Goal: Task Accomplishment & Management: Manage account settings

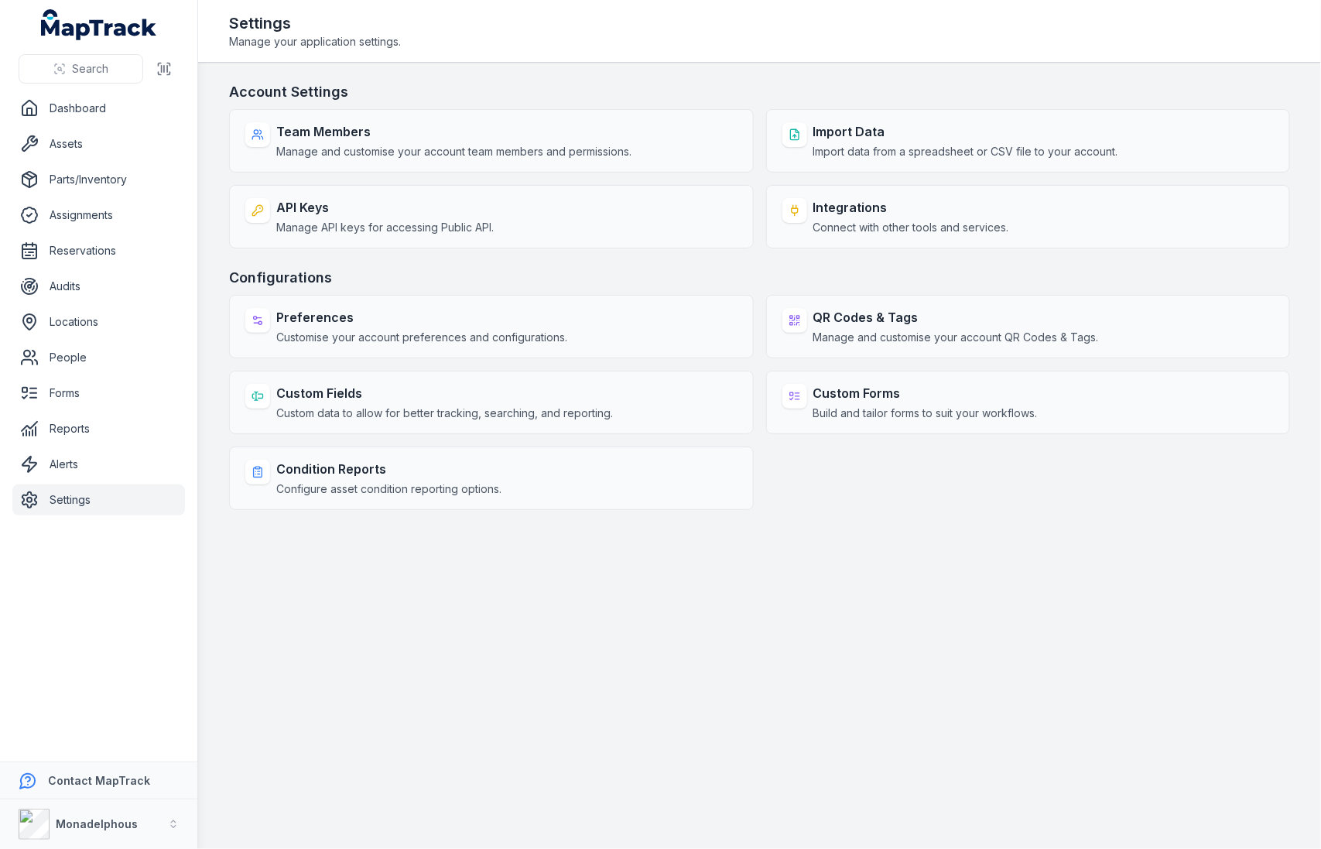
click at [641, 275] on h3 "Configurations" at bounding box center [759, 278] width 1061 height 22
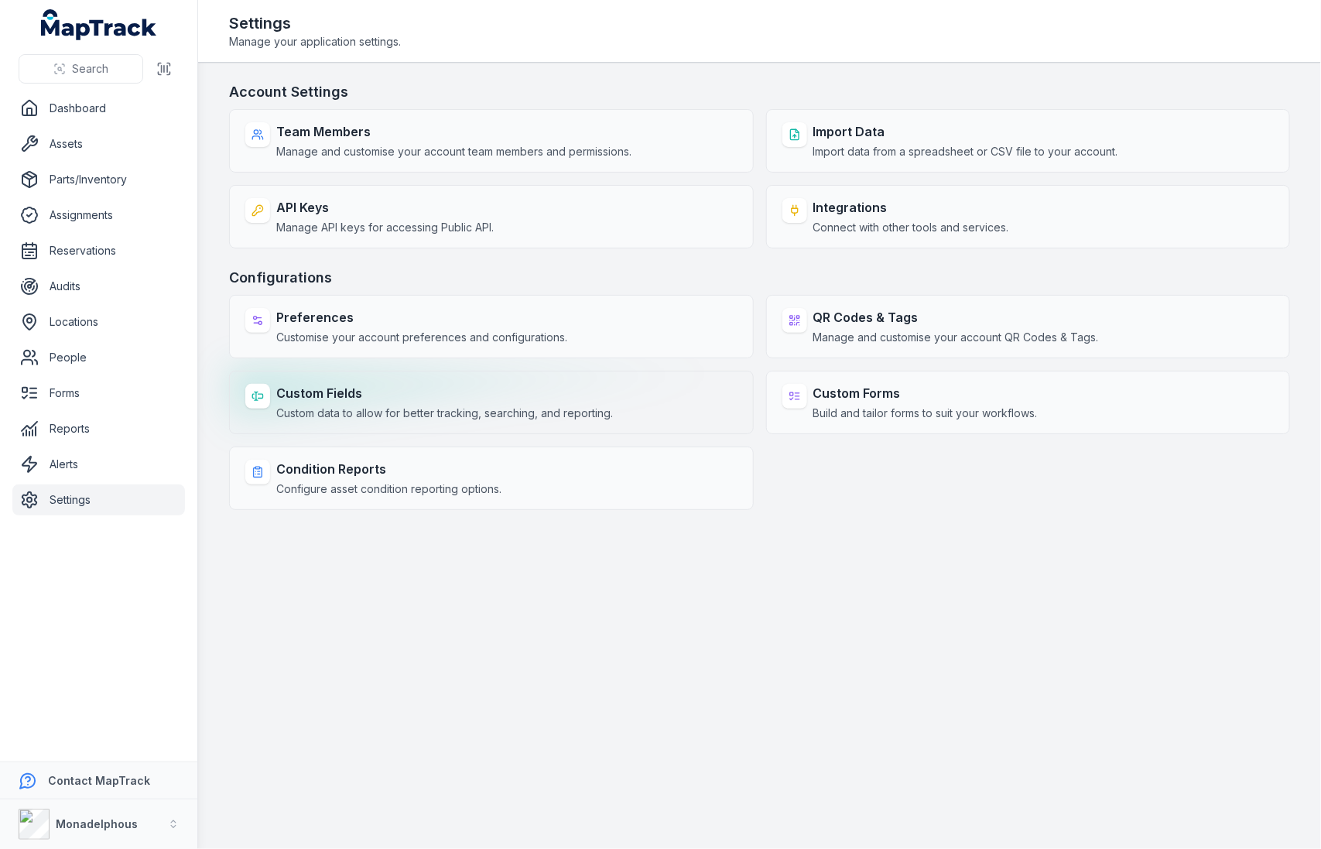
click at [569, 402] on div "Custom Fields Custom data to allow for better tracking, searching, and reportin…" at bounding box center [444, 402] width 337 height 37
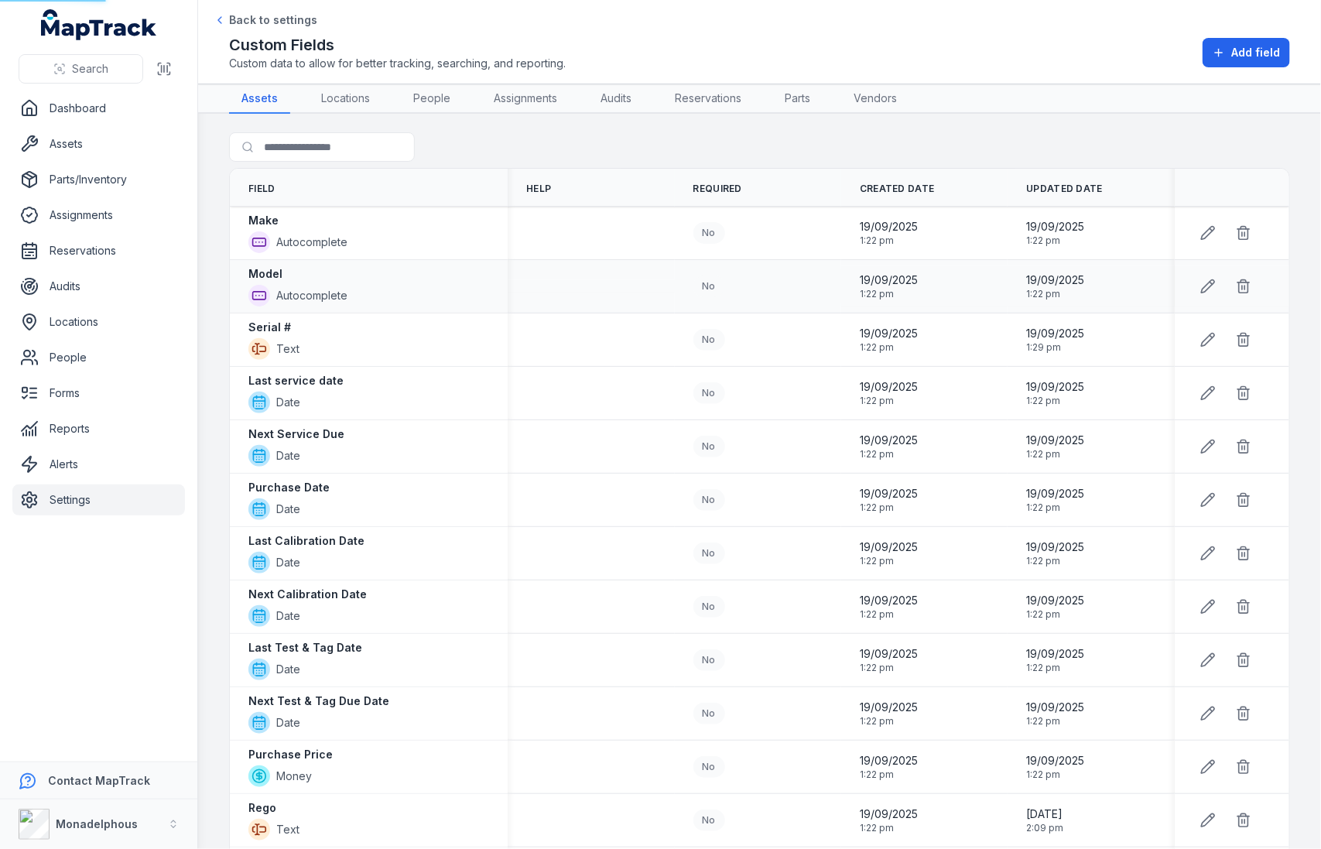
click at [655, 275] on td at bounding box center [591, 286] width 166 height 53
click at [354, 98] on link "Locations" at bounding box center [346, 98] width 74 height 29
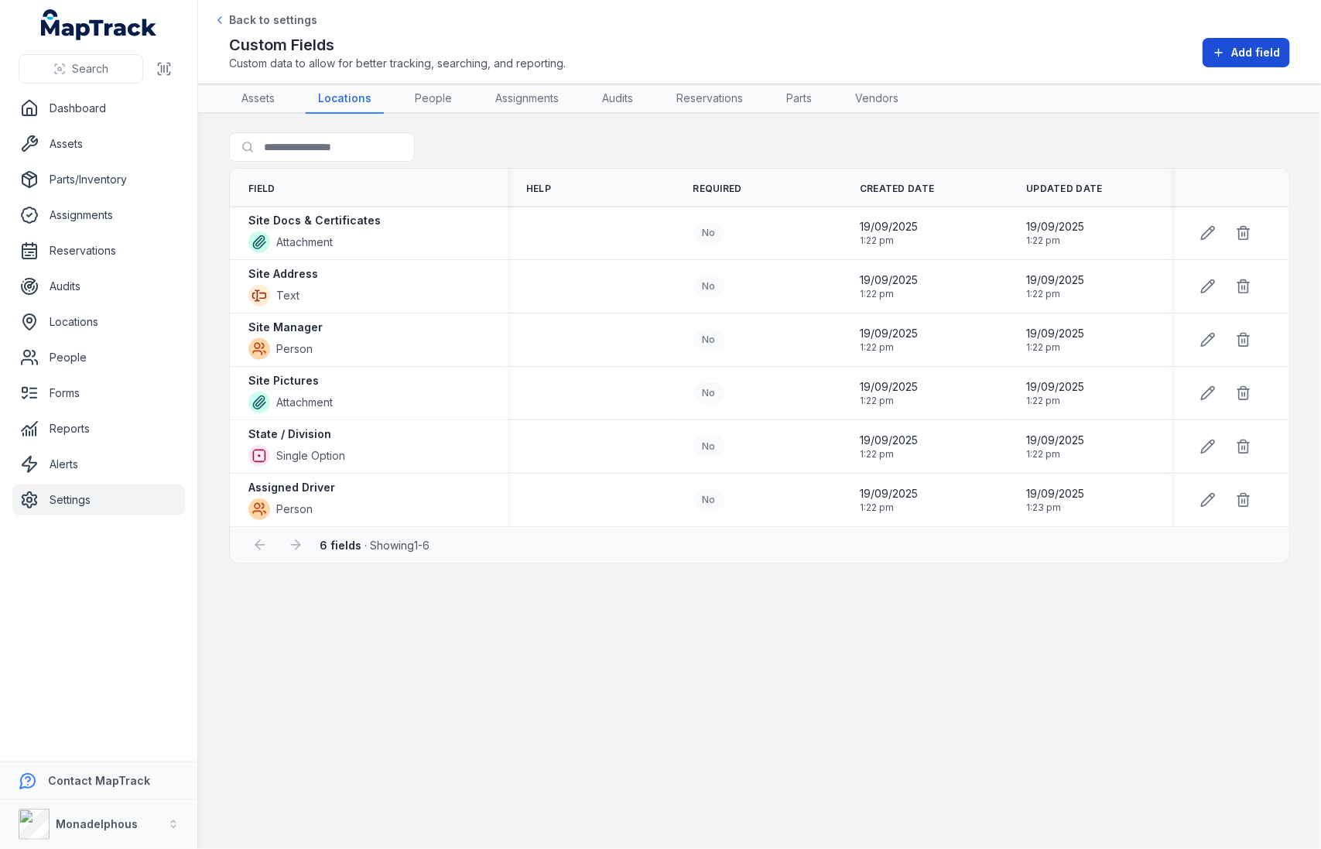
click at [1216, 58] on icon at bounding box center [1218, 52] width 12 height 12
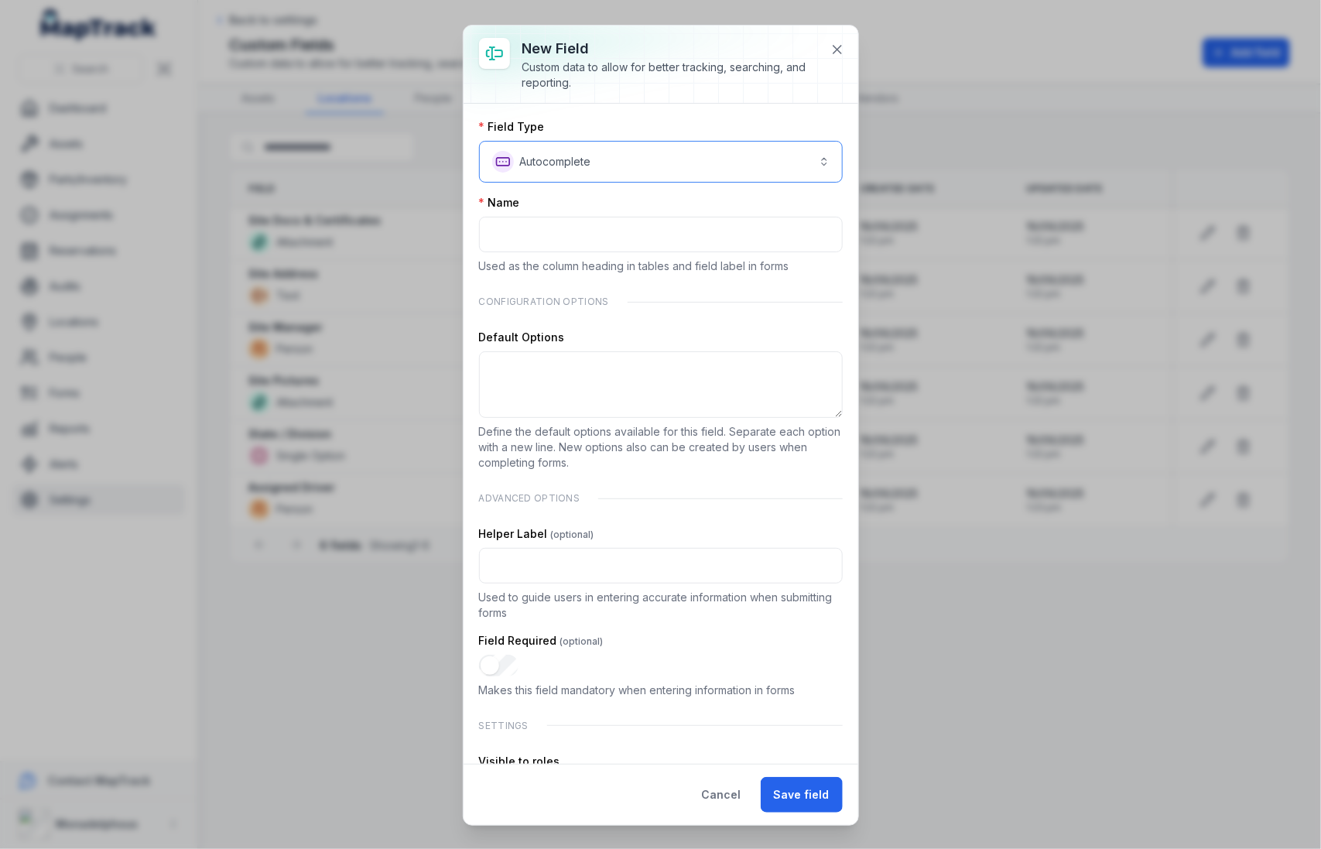
click at [732, 152] on button "**********" at bounding box center [661, 162] width 364 height 42
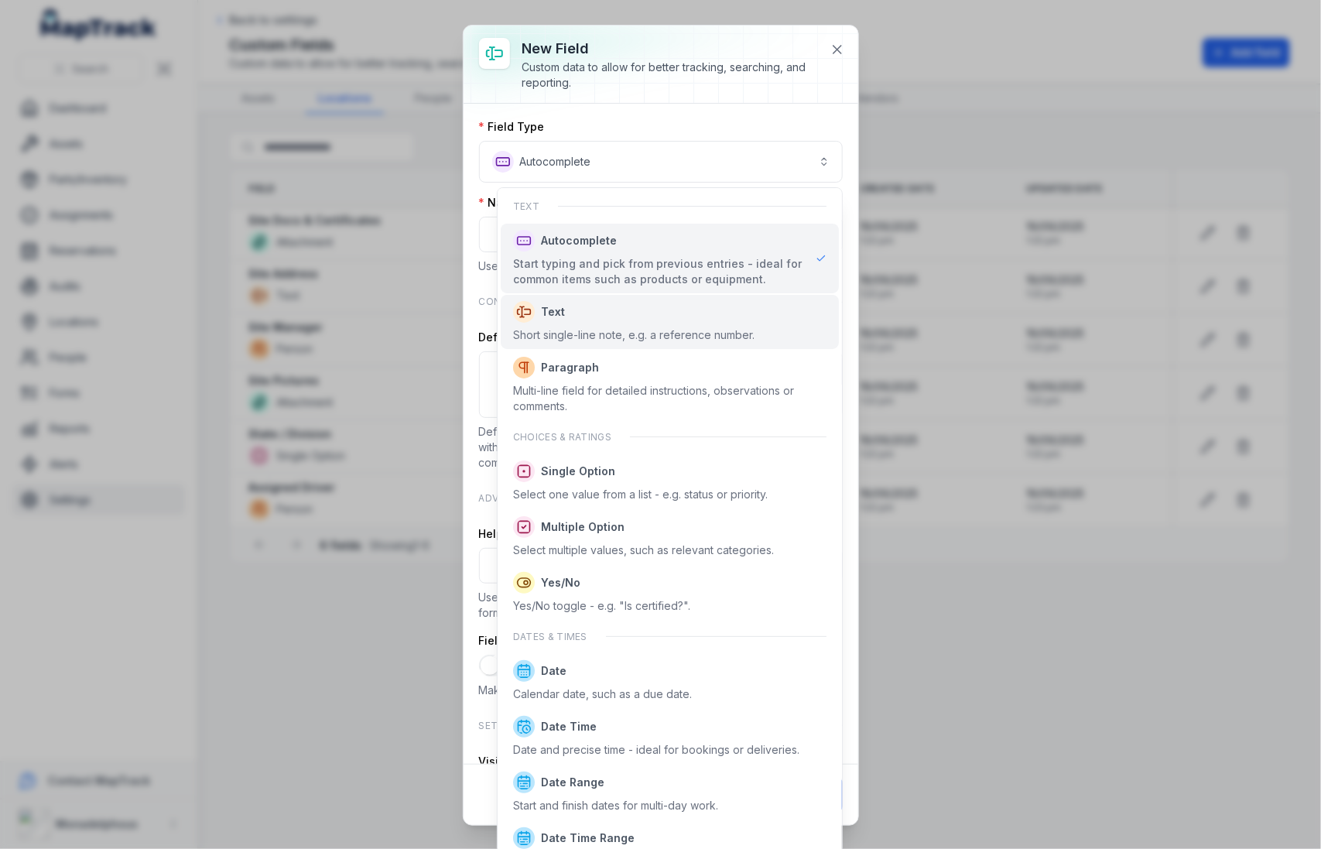
click at [674, 303] on span "Text" at bounding box center [633, 312] width 241 height 22
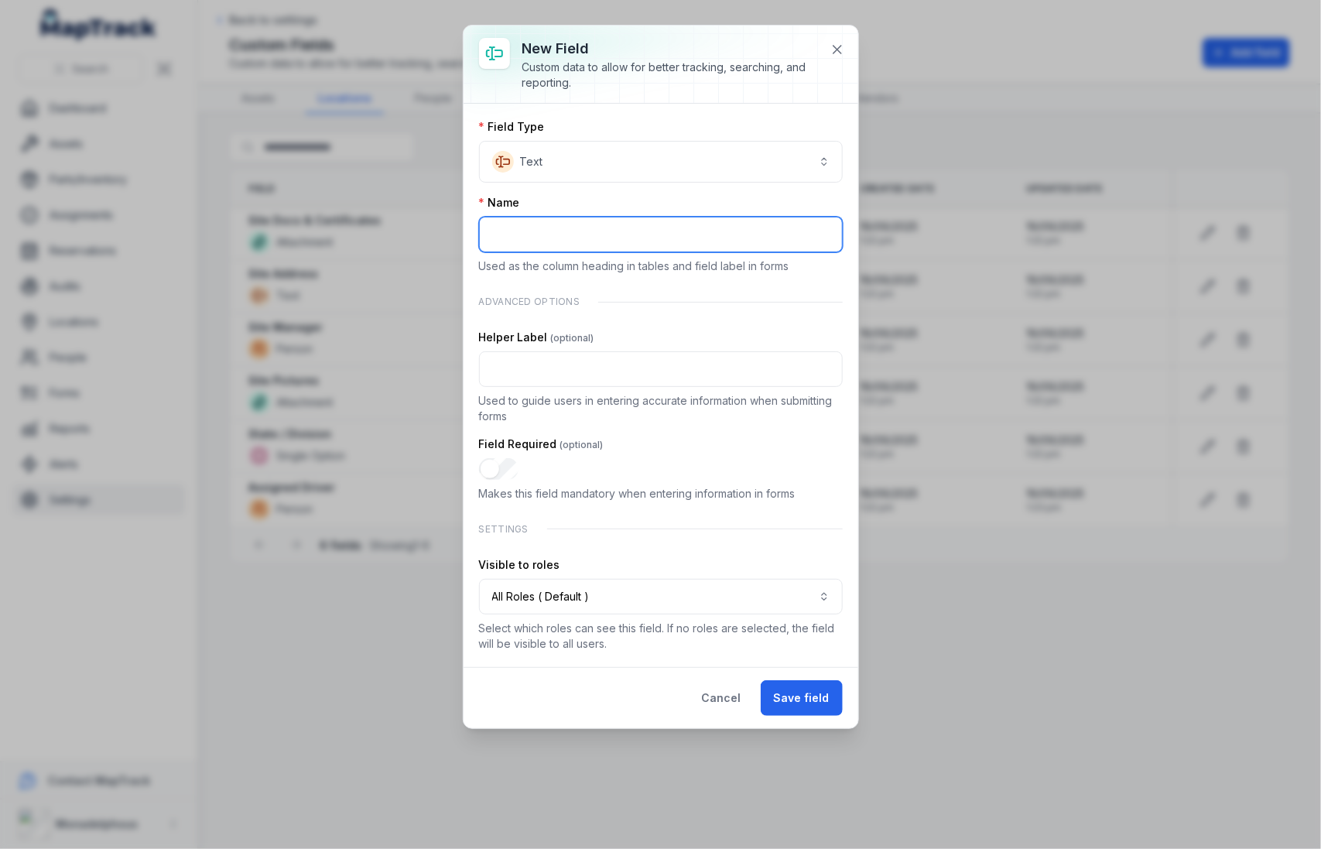
click at [657, 240] on input ":rmd:-form-item-label" at bounding box center [661, 235] width 364 height 36
type input "*********"
click at [662, 313] on div "Advanced Options" at bounding box center [661, 301] width 364 height 31
click at [836, 689] on button "Save field" at bounding box center [802, 698] width 82 height 36
